Goal: Task Accomplishment & Management: Manage account settings

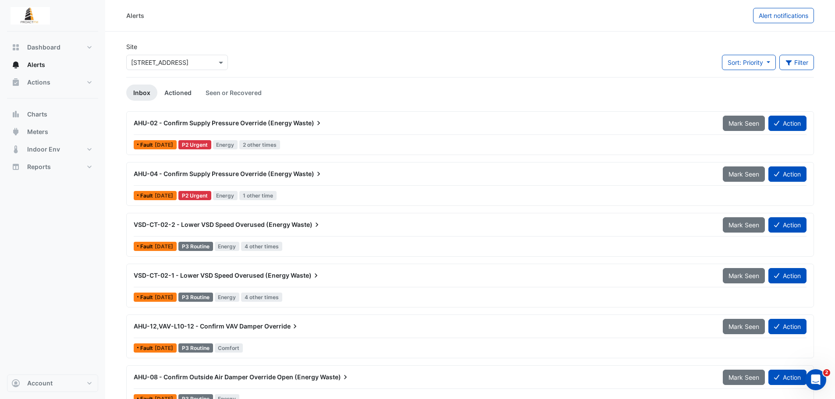
click at [172, 89] on link "Actioned" at bounding box center [177, 93] width 41 height 16
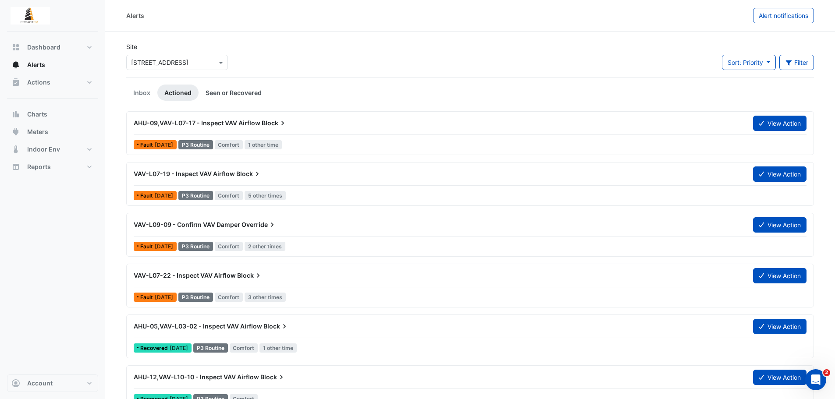
click at [224, 90] on link "Seen or Recovered" at bounding box center [233, 93] width 70 height 16
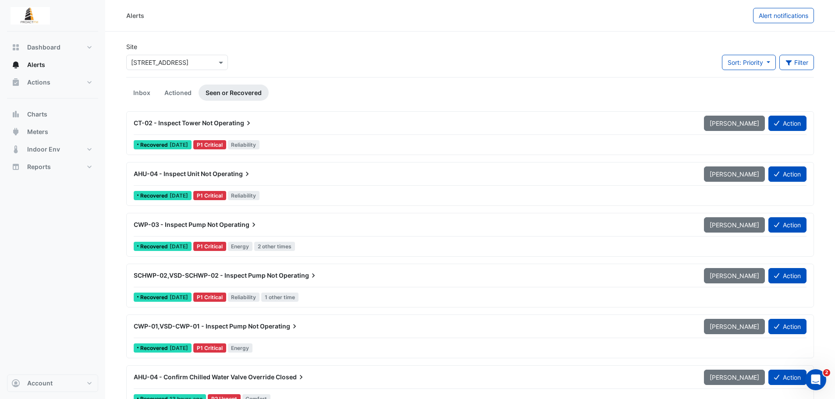
click at [199, 57] on div "× 66 Hunter Street" at bounding box center [177, 62] width 102 height 15
click at [363, 61] on div "Site × 66 Hunter Street 66 Hunter Street Sort: Priority Priority Updated Filter…" at bounding box center [470, 59] width 698 height 35
click at [763, 68] on button "Sort: Priority" at bounding box center [749, 62] width 54 height 15
click at [750, 95] on li "Updated" at bounding box center [755, 94] width 69 height 13
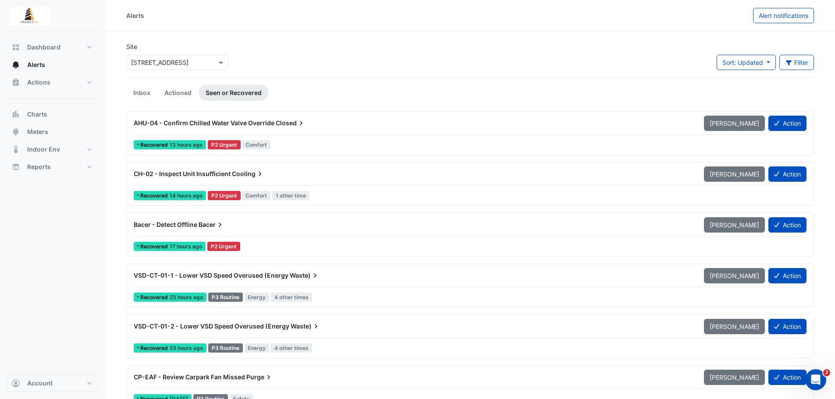
click at [325, 176] on div "CH-02 - Inspect Unit Insufficient Cooling" at bounding box center [414, 174] width 560 height 9
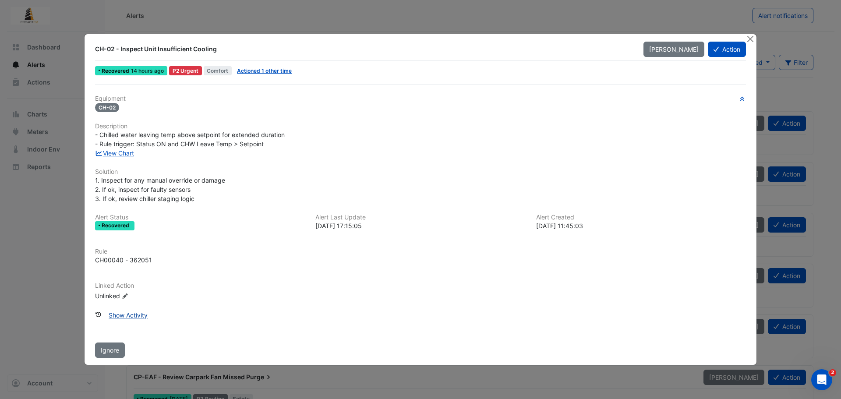
click at [135, 314] on button "Show Activity" at bounding box center [128, 315] width 50 height 15
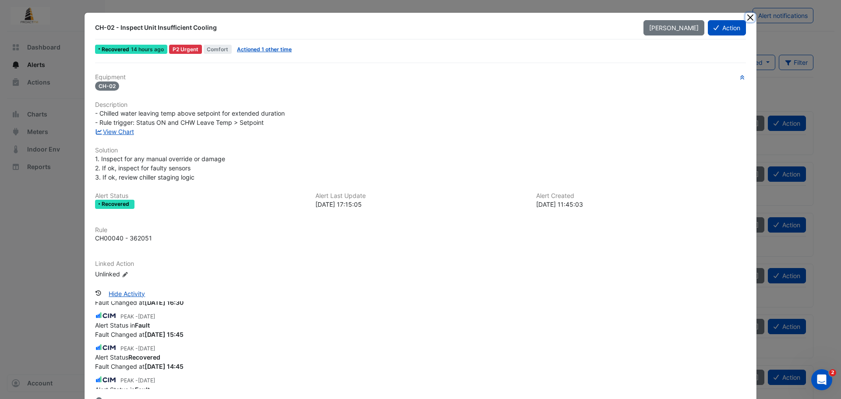
click at [750, 16] on button "Close" at bounding box center [750, 17] width 9 height 9
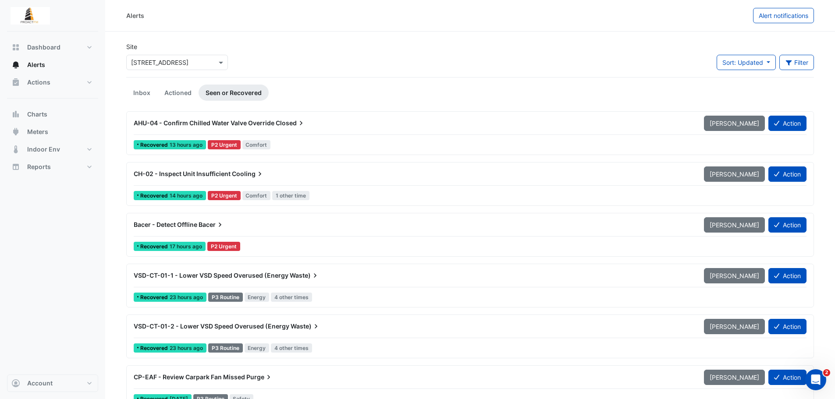
click at [252, 226] on div "Bacer - Detect Offline Bacer" at bounding box center [414, 224] width 560 height 9
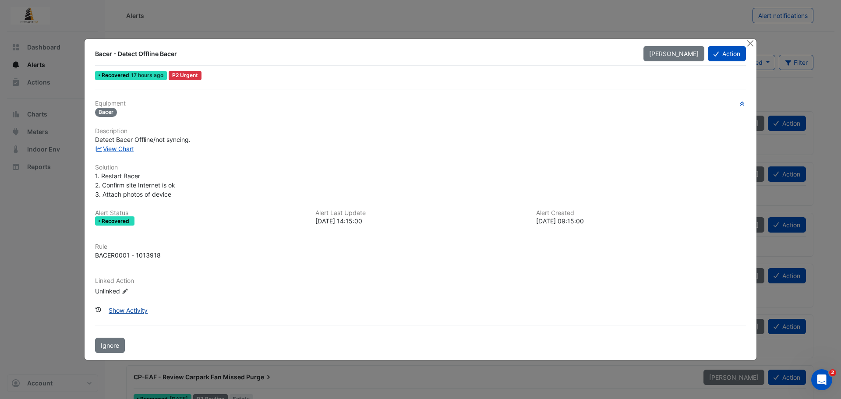
click at [129, 310] on button "Show Activity" at bounding box center [128, 310] width 50 height 15
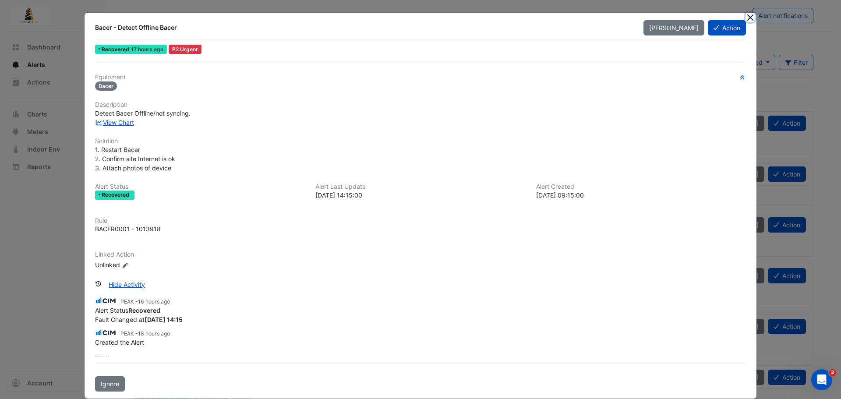
click at [746, 18] on button "Close" at bounding box center [750, 17] width 9 height 9
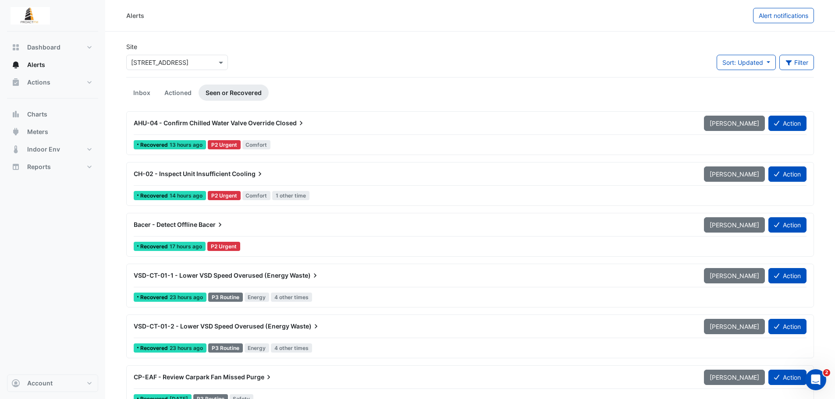
click at [436, 112] on div "AHU-04 - Confirm Chilled Water Valve Override Closed Mark Unseen Action Recover…" at bounding box center [469, 133] width 687 height 44
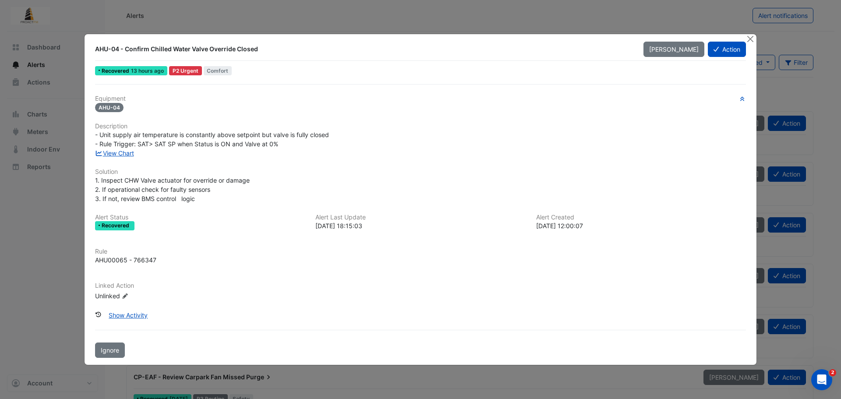
click at [371, 8] on ngb-modal-window "AHU-04 - Confirm Chilled Water Valve Override Closed Mark Unseen Action Recover…" at bounding box center [420, 199] width 841 height 399
click at [21, 13] on ngb-modal-window "AHU-04 - Confirm Chilled Water Valve Override Closed Mark Unseen Action Recover…" at bounding box center [420, 199] width 841 height 399
click at [752, 38] on button "Close" at bounding box center [750, 38] width 9 height 9
